Goal: Find specific page/section: Find specific page/section

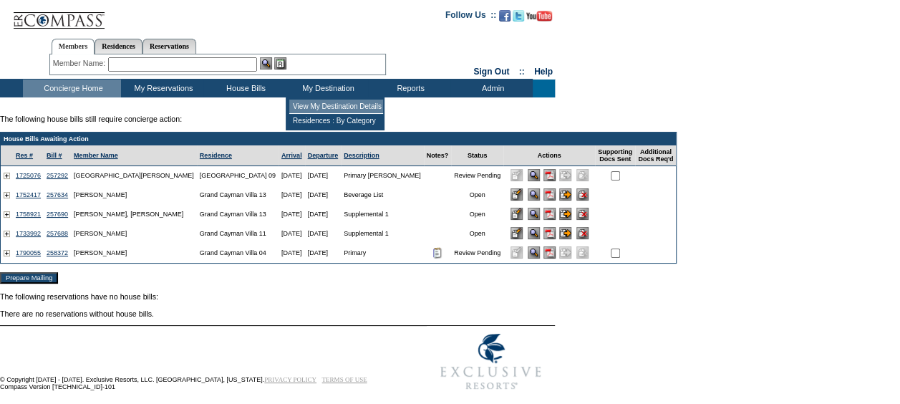
click at [324, 102] on td "View My Destination Details" at bounding box center [336, 107] width 94 height 14
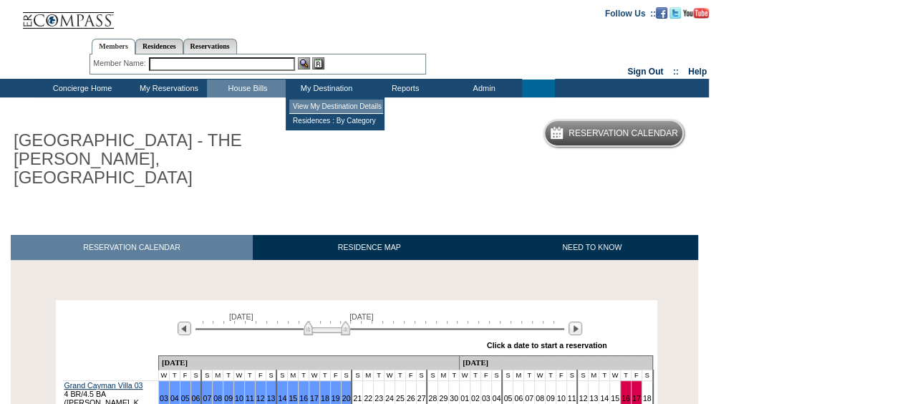
click at [308, 109] on td "View My Destination Details" at bounding box center [336, 107] width 94 height 14
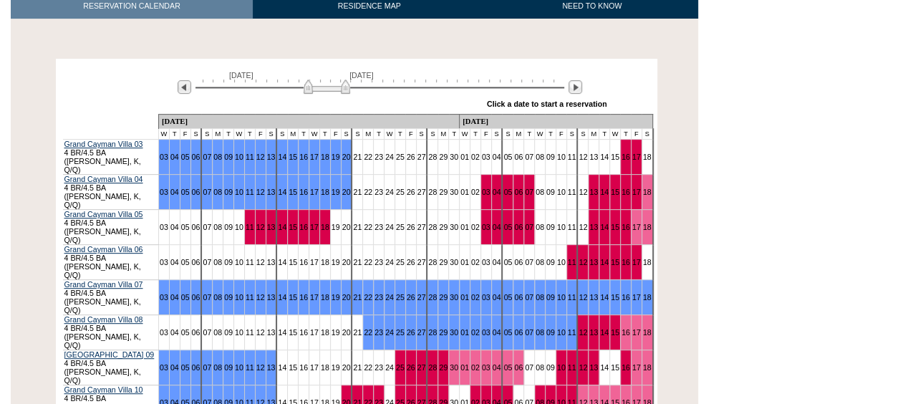
scroll to position [248, 0]
